Goal: Transaction & Acquisition: Purchase product/service

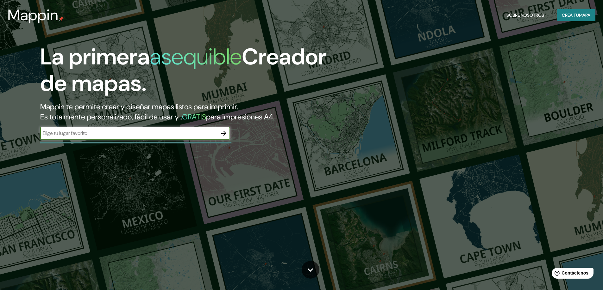
click at [123, 127] on div "​" at bounding box center [135, 133] width 190 height 13
click at [119, 130] on input "text" at bounding box center [128, 133] width 177 height 7
type input "[PERSON_NAME][GEOGRAPHIC_DATA][PERSON_NAME], [GEOGRAPHIC_DATA] [GEOGRAPHIC_DATA]"
click at [223, 130] on icon "button" at bounding box center [224, 134] width 8 height 8
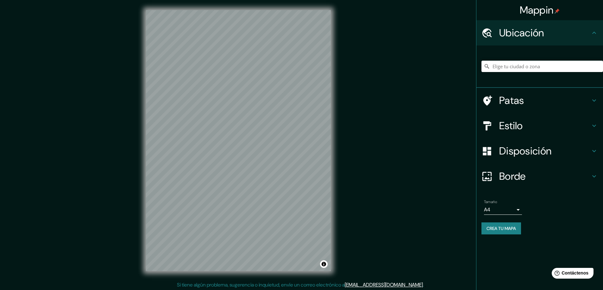
click at [339, 47] on div "© Mapbox © OpenStreetMap Improve this map" at bounding box center [238, 141] width 205 height 282
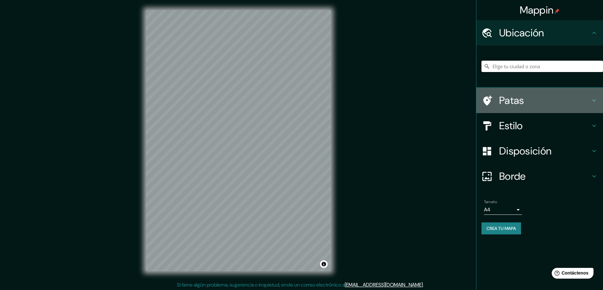
click at [571, 98] on h4 "Patas" at bounding box center [544, 100] width 91 height 13
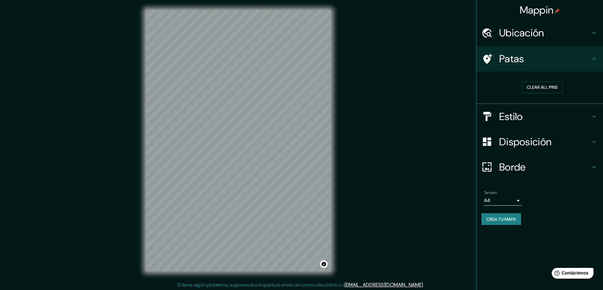
click at [549, 119] on h4 "Estilo" at bounding box center [544, 116] width 91 height 13
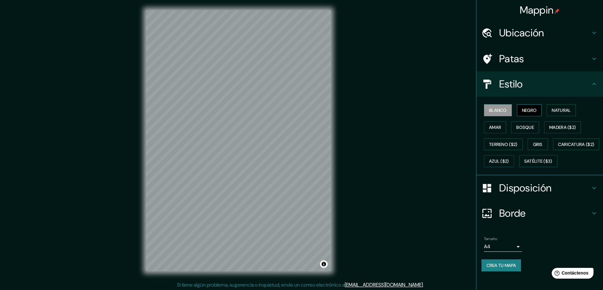
click at [528, 113] on font "Negro" at bounding box center [529, 111] width 15 height 6
click at [552, 113] on font "Natural" at bounding box center [560, 111] width 19 height 6
click at [554, 127] on font "Madera ($2)" at bounding box center [562, 128] width 27 height 6
click at [534, 129] on button "Bosque" at bounding box center [525, 127] width 28 height 12
click at [489, 125] on font "Amar" at bounding box center [495, 128] width 12 height 6
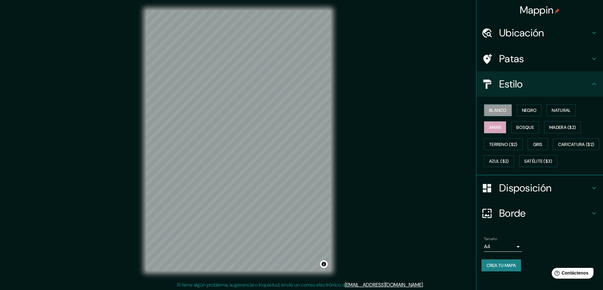
click at [493, 108] on font "Blanco" at bounding box center [498, 111] width 18 height 6
click at [491, 143] on font "Terreno ($2)" at bounding box center [503, 145] width 28 height 6
click at [533, 145] on font "Gris" at bounding box center [537, 145] width 9 height 6
click at [489, 125] on font "Amar" at bounding box center [495, 128] width 12 height 6
click at [546, 109] on button "Natural" at bounding box center [560, 110] width 29 height 12
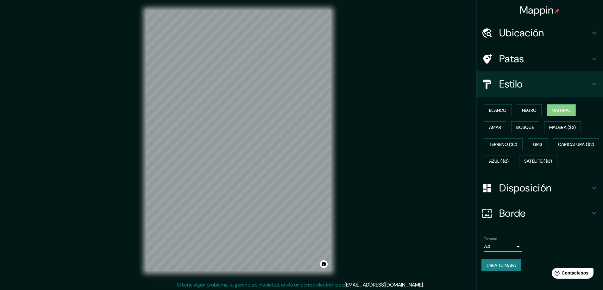
click at [541, 195] on font "Disposición" at bounding box center [525, 188] width 52 height 13
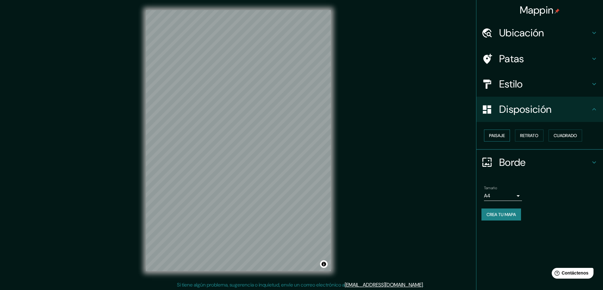
click at [502, 136] on font "Paisaje" at bounding box center [497, 136] width 16 height 6
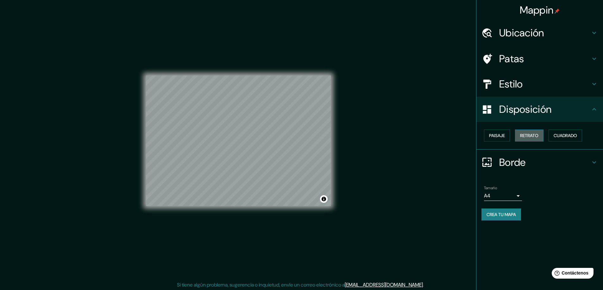
click at [531, 133] on font "Retrato" at bounding box center [529, 136] width 18 height 6
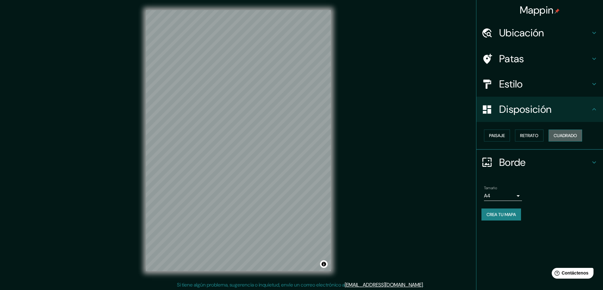
click at [562, 135] on font "Cuadrado" at bounding box center [564, 136] width 23 height 6
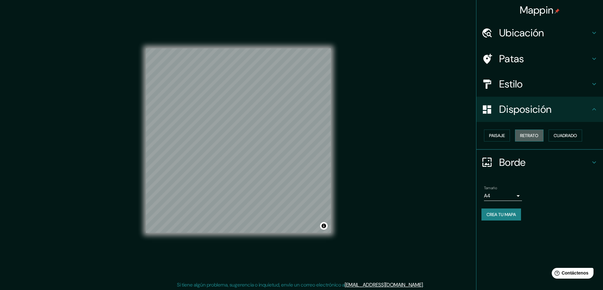
click at [541, 139] on button "Retrato" at bounding box center [529, 136] width 28 height 12
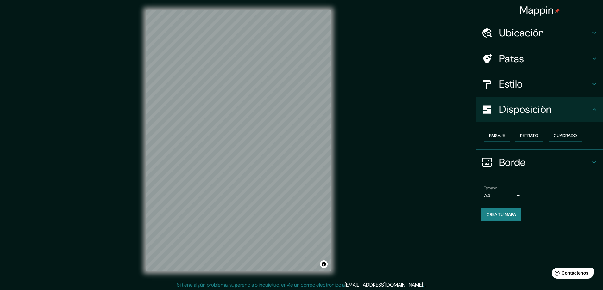
click at [594, 165] on icon at bounding box center [594, 163] width 8 height 8
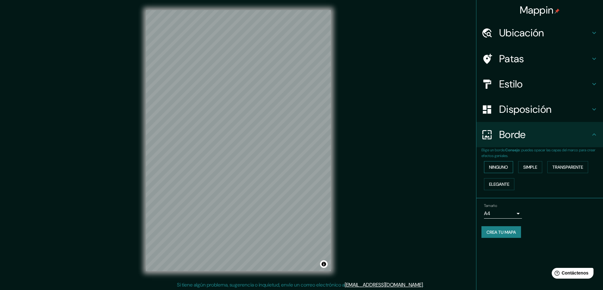
click at [500, 165] on font "Ninguno" at bounding box center [498, 167] width 19 height 6
click at [528, 166] on font "Simple" at bounding box center [530, 167] width 14 height 6
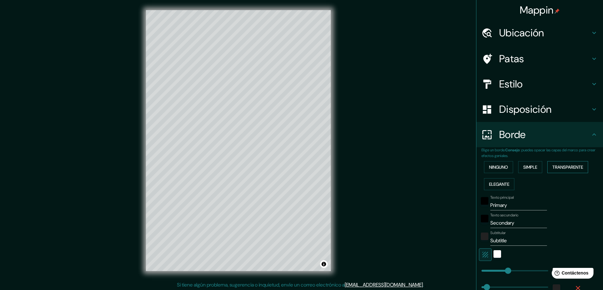
click at [568, 166] on font "Transparente" at bounding box center [567, 167] width 31 height 6
click at [489, 183] on font "Elegante" at bounding box center [499, 185] width 20 height 6
click at [496, 168] on font "Ninguno" at bounding box center [498, 167] width 19 height 6
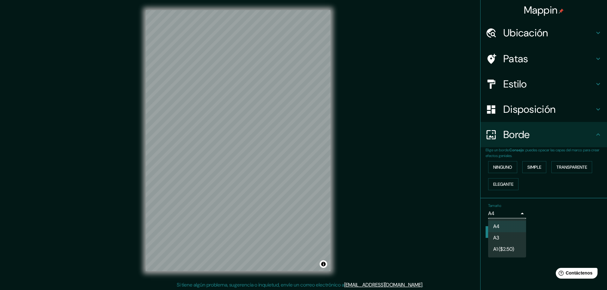
click at [518, 210] on body "Mappin Ubicación Patas Estilo Disposición Borde Elige un borde. Consejo : puede…" at bounding box center [303, 145] width 607 height 290
click at [510, 224] on li "A4" at bounding box center [507, 227] width 38 height 12
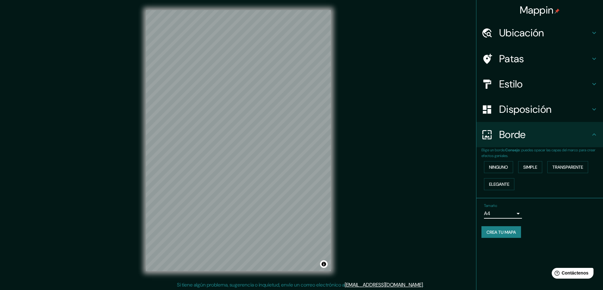
click at [496, 230] on font "Crea tu mapa" at bounding box center [500, 233] width 29 height 6
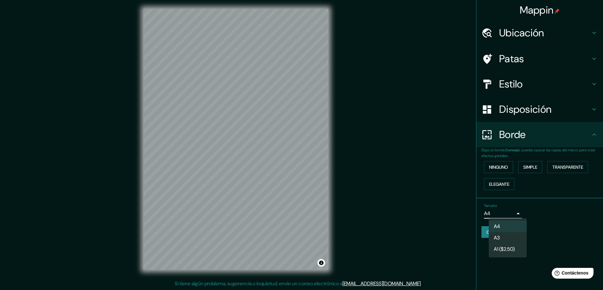
click at [520, 215] on body "Mappin Ubicación Patas Estilo Disposición Borde Elige un borde. Consejo : puede…" at bounding box center [301, 144] width 603 height 290
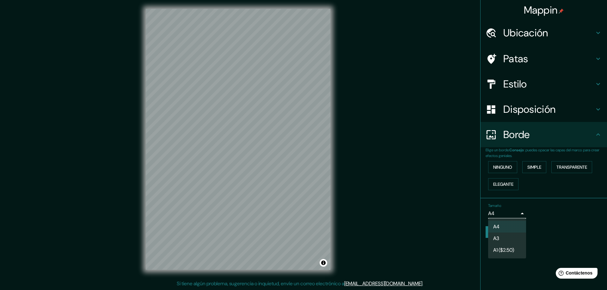
click at [546, 202] on div at bounding box center [303, 145] width 607 height 290
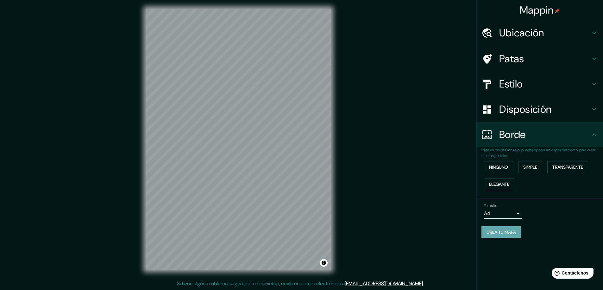
click at [508, 233] on font "Crea tu mapa" at bounding box center [500, 233] width 29 height 6
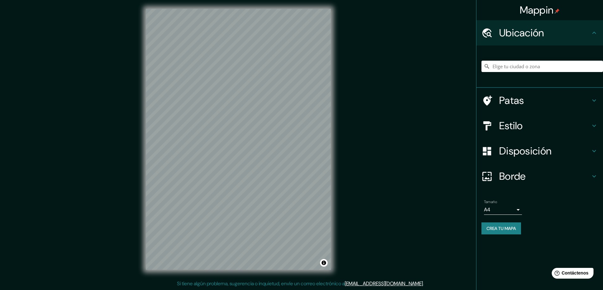
click at [130, 169] on div "Mappin Ubicación Patas Estilo Disposición Borde Elige un borde. Consejo : puede…" at bounding box center [301, 145] width 603 height 292
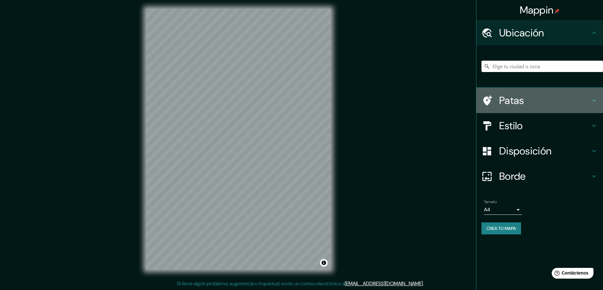
click at [595, 99] on icon at bounding box center [594, 101] width 8 height 8
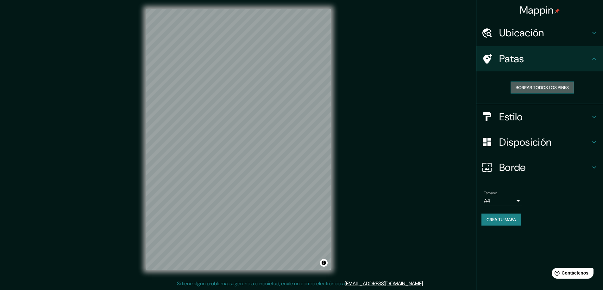
click at [552, 87] on font "Borrar todos los pines" at bounding box center [541, 88] width 53 height 6
click at [585, 116] on h4 "Estilo" at bounding box center [544, 117] width 91 height 13
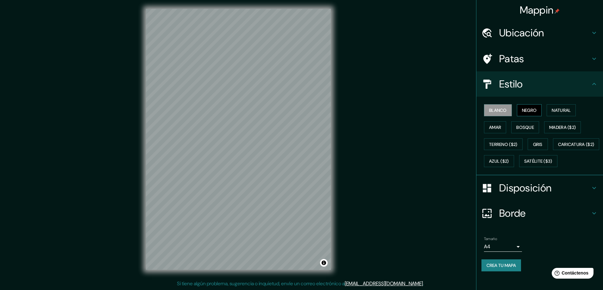
click at [522, 113] on font "Negro" at bounding box center [529, 111] width 15 height 6
click at [558, 109] on font "Natural" at bounding box center [560, 111] width 19 height 6
click at [491, 105] on button "Blanco" at bounding box center [498, 110] width 28 height 12
click at [556, 109] on font "Natural" at bounding box center [560, 111] width 19 height 6
click at [521, 195] on font "Disposición" at bounding box center [525, 188] width 52 height 13
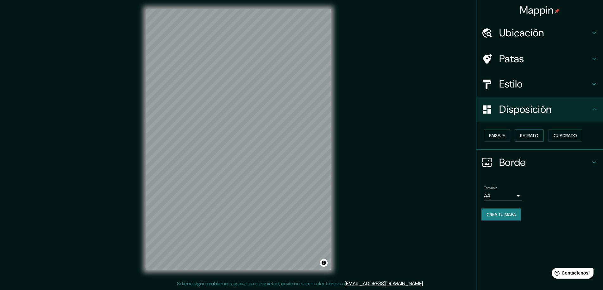
click at [536, 134] on font "Retrato" at bounding box center [529, 136] width 18 height 6
click at [497, 136] on font "Paisaje" at bounding box center [497, 136] width 16 height 6
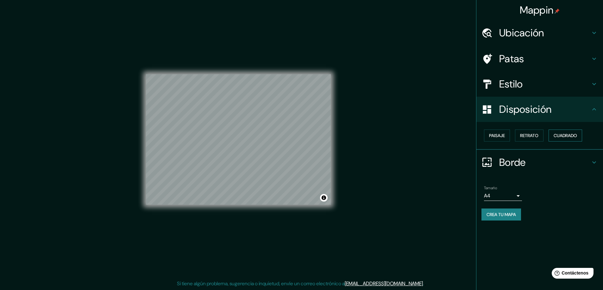
click at [570, 133] on font "Cuadrado" at bounding box center [564, 136] width 23 height 6
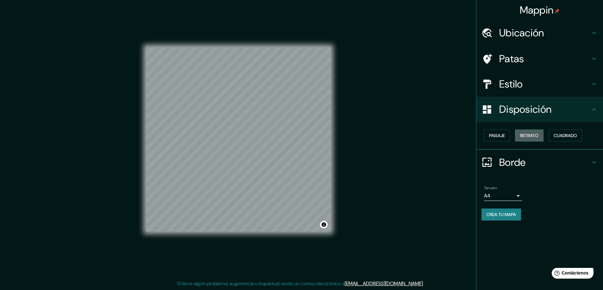
click at [531, 136] on font "Retrato" at bounding box center [529, 136] width 18 height 6
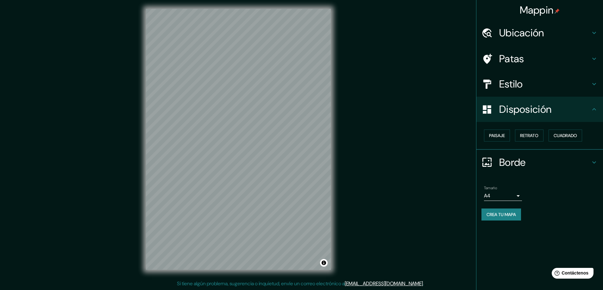
click at [515, 166] on font "Borde" at bounding box center [512, 162] width 27 height 13
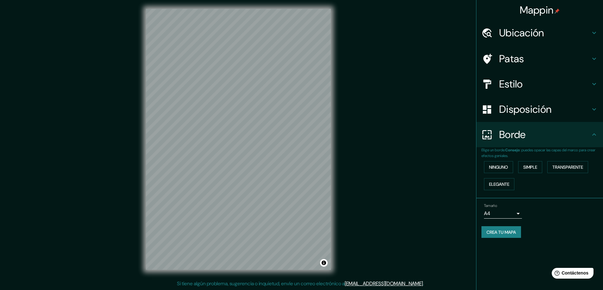
click at [518, 213] on body "Mappin Ubicación Patas Estilo Disposición Borde Elige un borde. Consejo : puede…" at bounding box center [301, 144] width 603 height 290
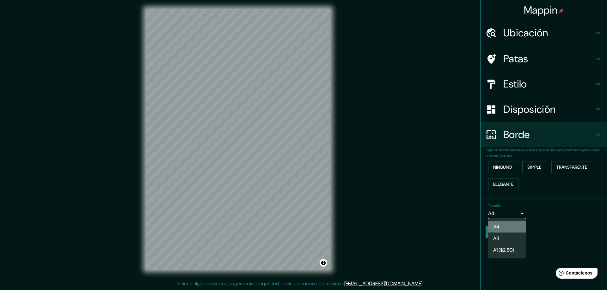
click at [507, 225] on li "A4" at bounding box center [507, 227] width 38 height 12
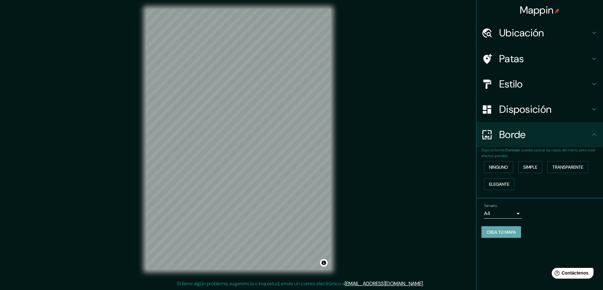
click at [508, 231] on font "Crea tu mapa" at bounding box center [500, 233] width 29 height 6
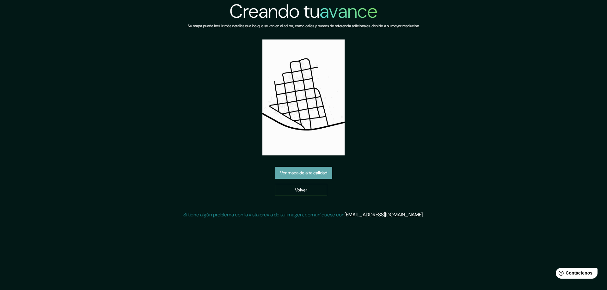
click at [315, 173] on font "Ver mapa de alta calidad" at bounding box center [303, 173] width 47 height 6
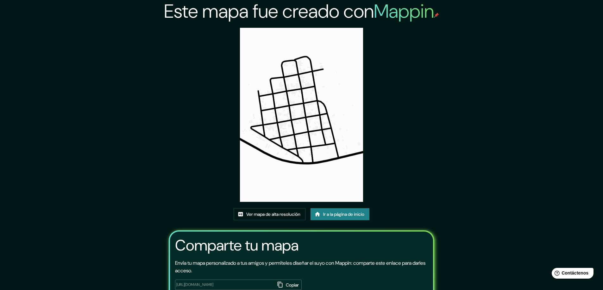
click at [289, 139] on img at bounding box center [301, 115] width 123 height 174
click at [262, 213] on font "Ver mapa de alta resolución" at bounding box center [273, 215] width 54 height 6
